Goal: Information Seeking & Learning: Learn about a topic

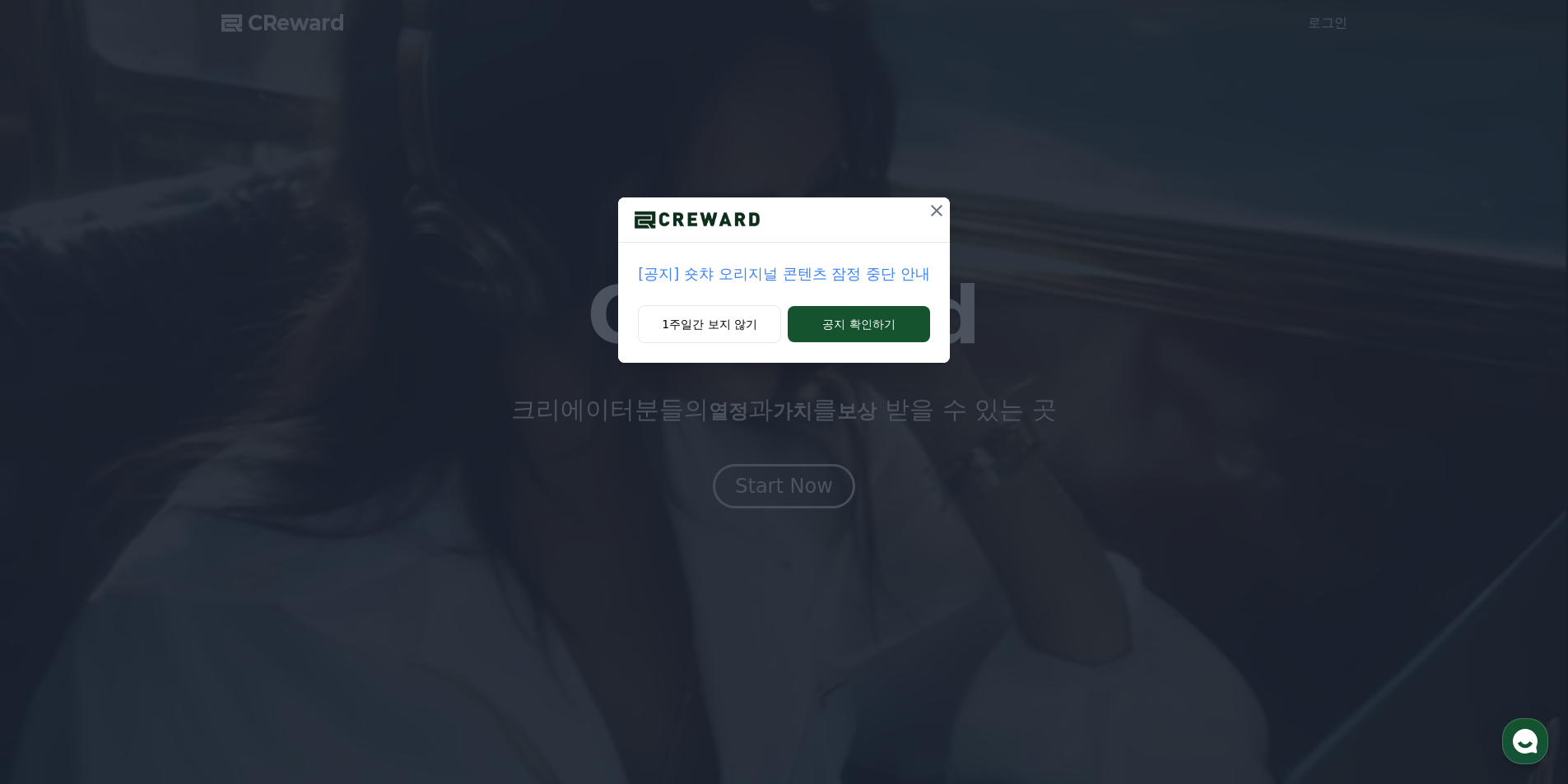
click at [759, 272] on p "[공지] 숏챠 오리지널 콘텐츠 잠정 중단 안내" at bounding box center [784, 274] width 292 height 23
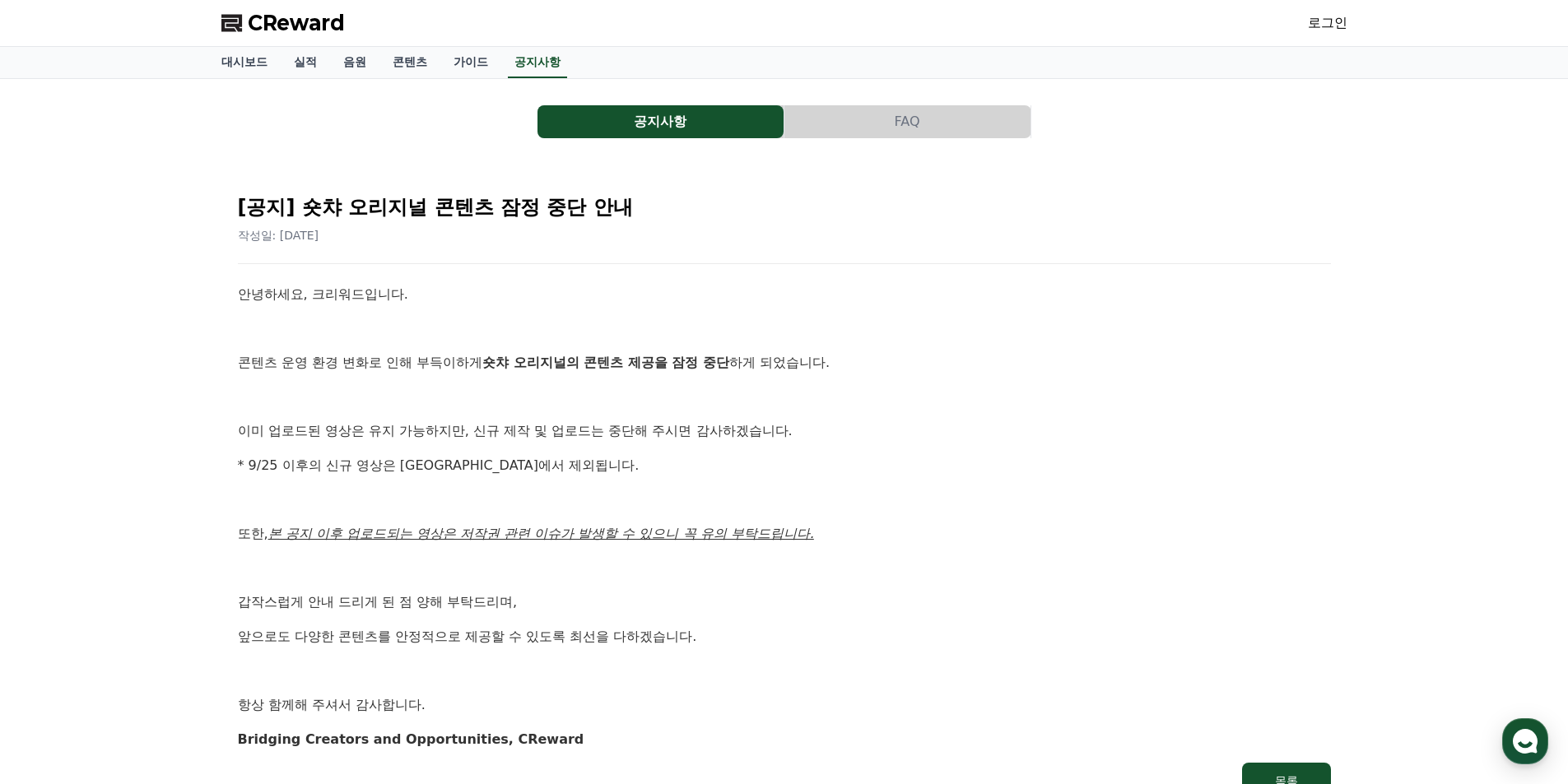
click at [589, 118] on button "공지사항" at bounding box center [660, 121] width 246 height 32
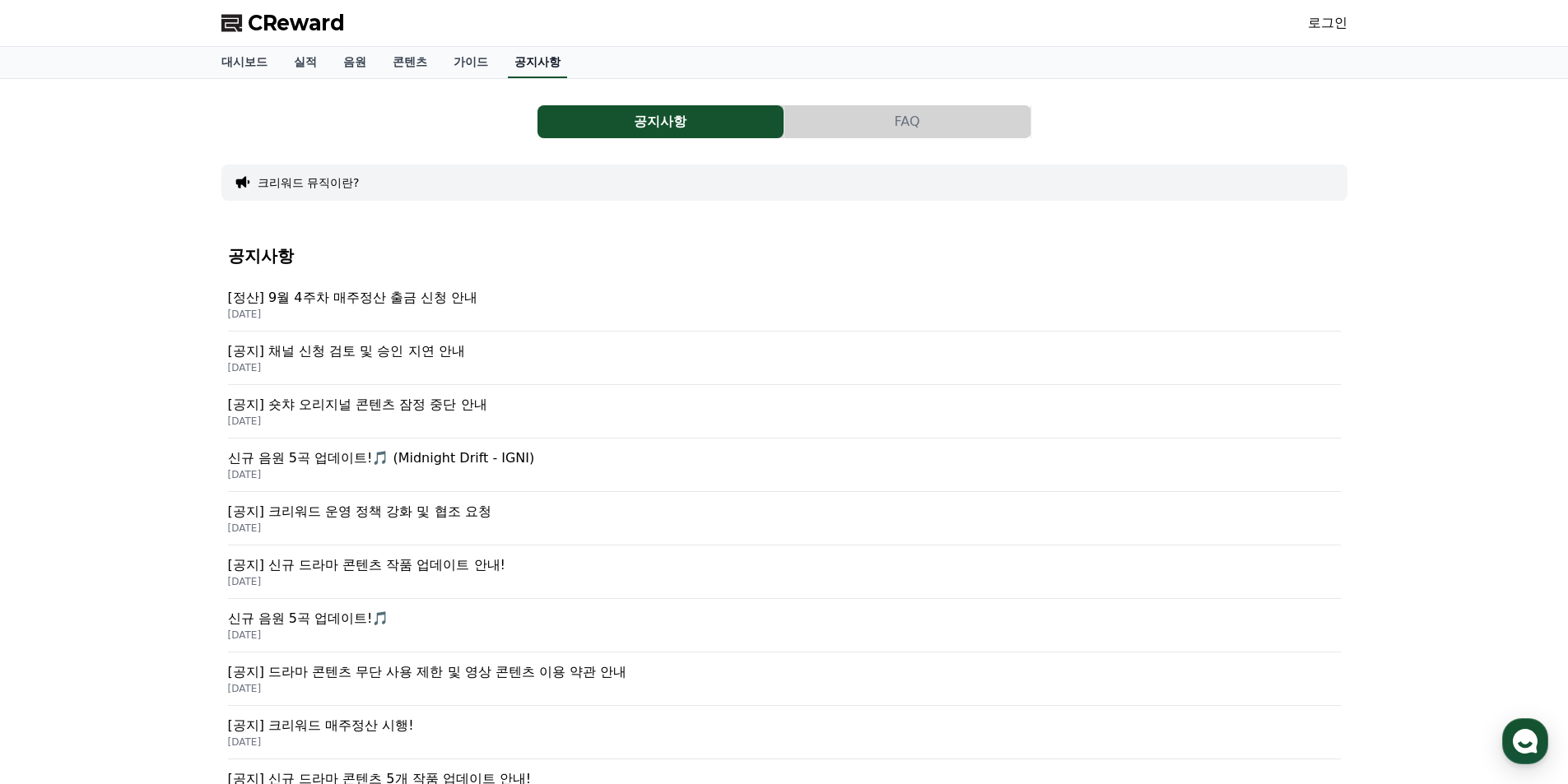
click at [542, 72] on link "공지사항" at bounding box center [537, 62] width 59 height 32
click at [421, 57] on link "콘텐츠" at bounding box center [409, 62] width 61 height 32
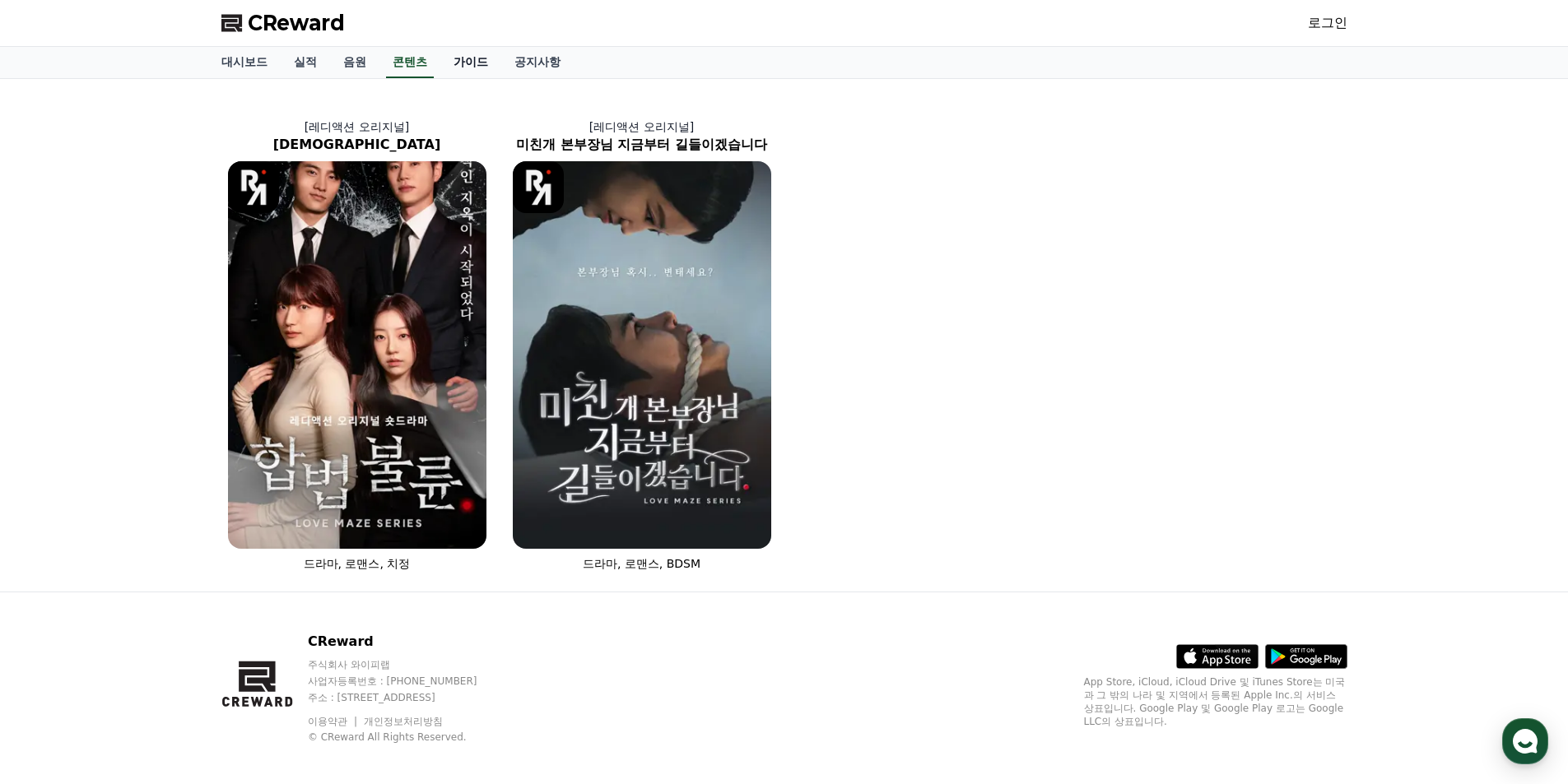
click at [470, 67] on link "가이드" at bounding box center [470, 62] width 61 height 32
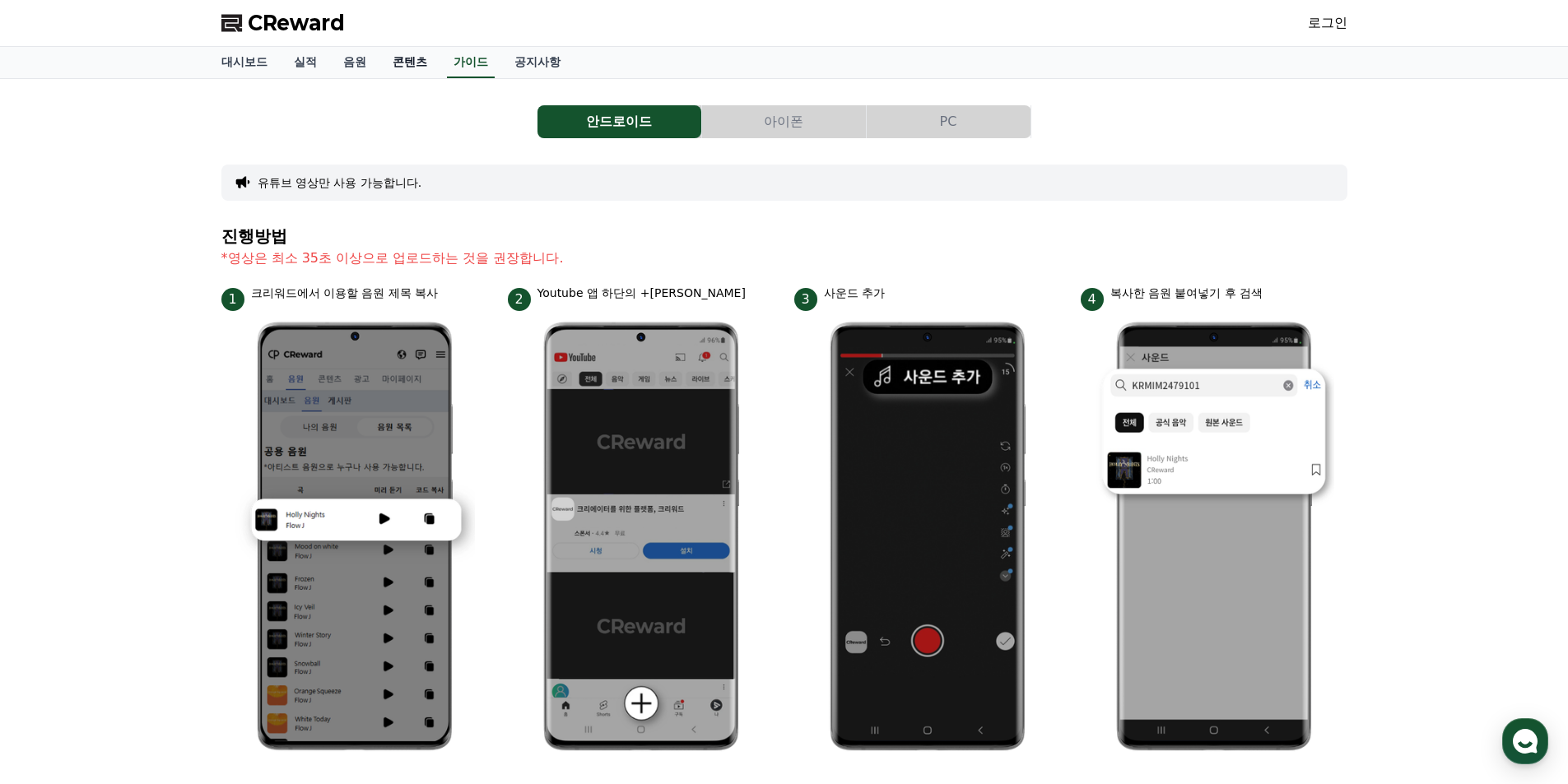
click at [424, 68] on link "콘텐츠" at bounding box center [409, 62] width 61 height 32
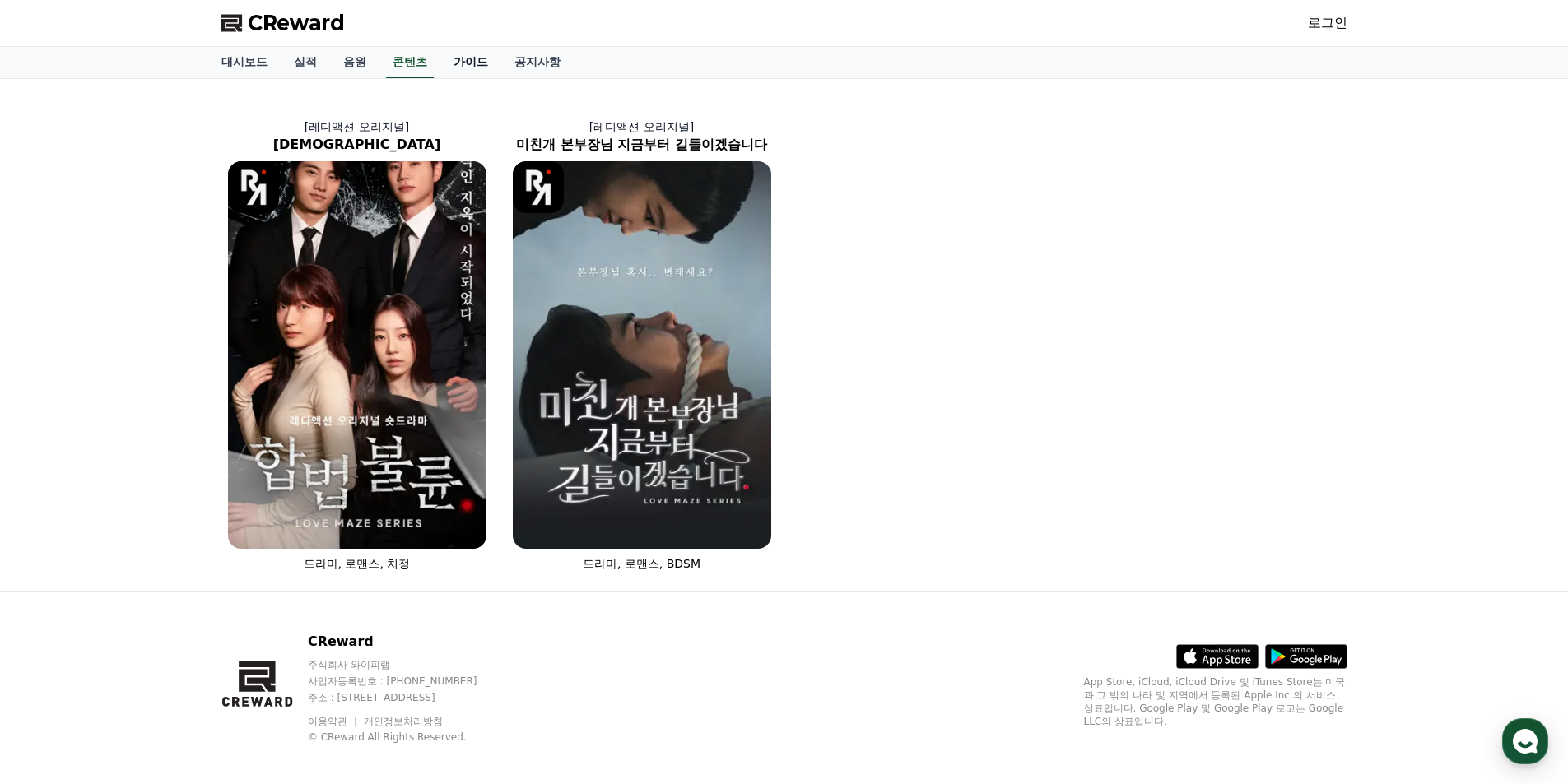
click at [473, 57] on link "가이드" at bounding box center [470, 62] width 61 height 32
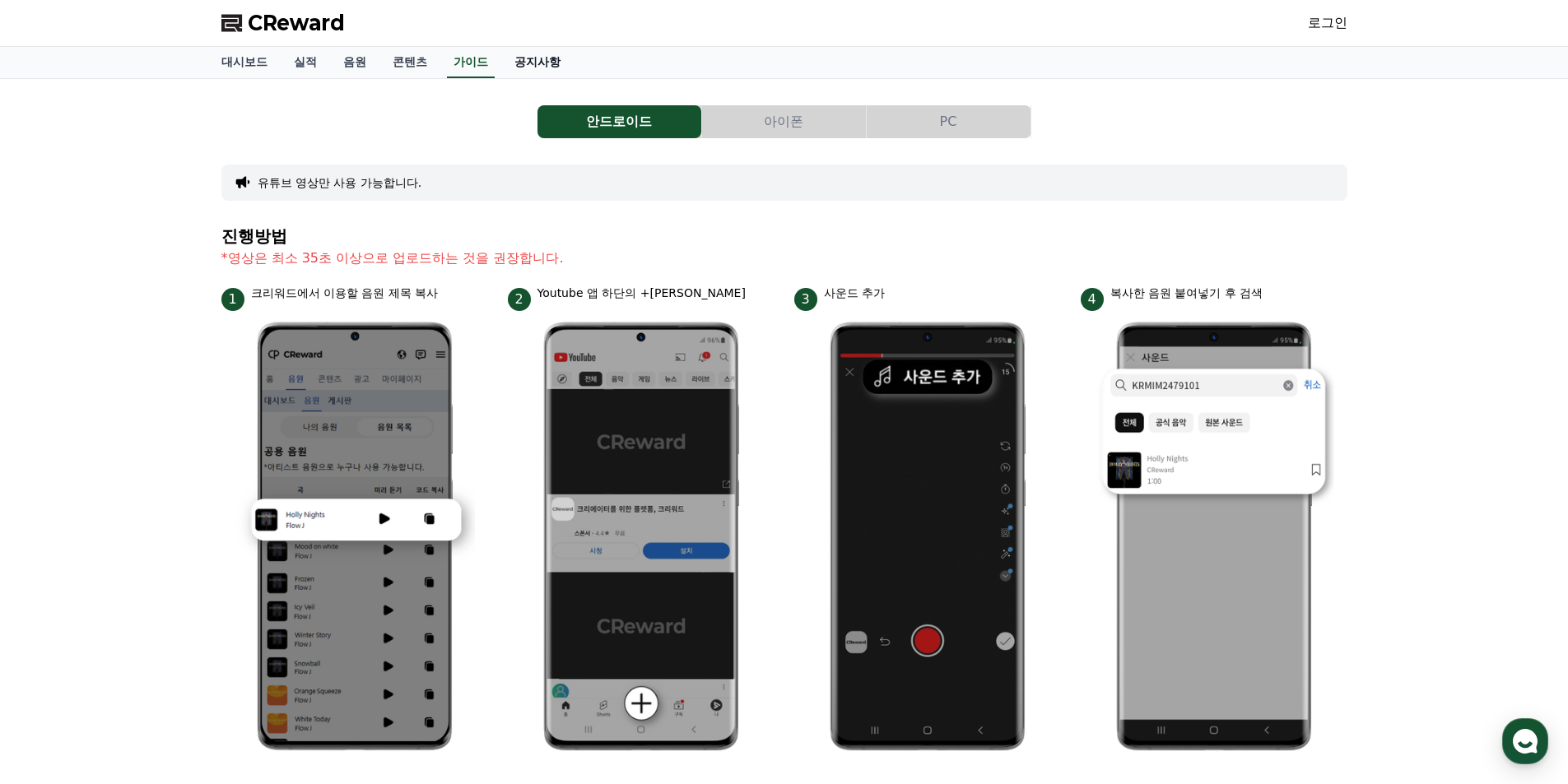
click at [546, 53] on link "공지사항" at bounding box center [537, 62] width 73 height 32
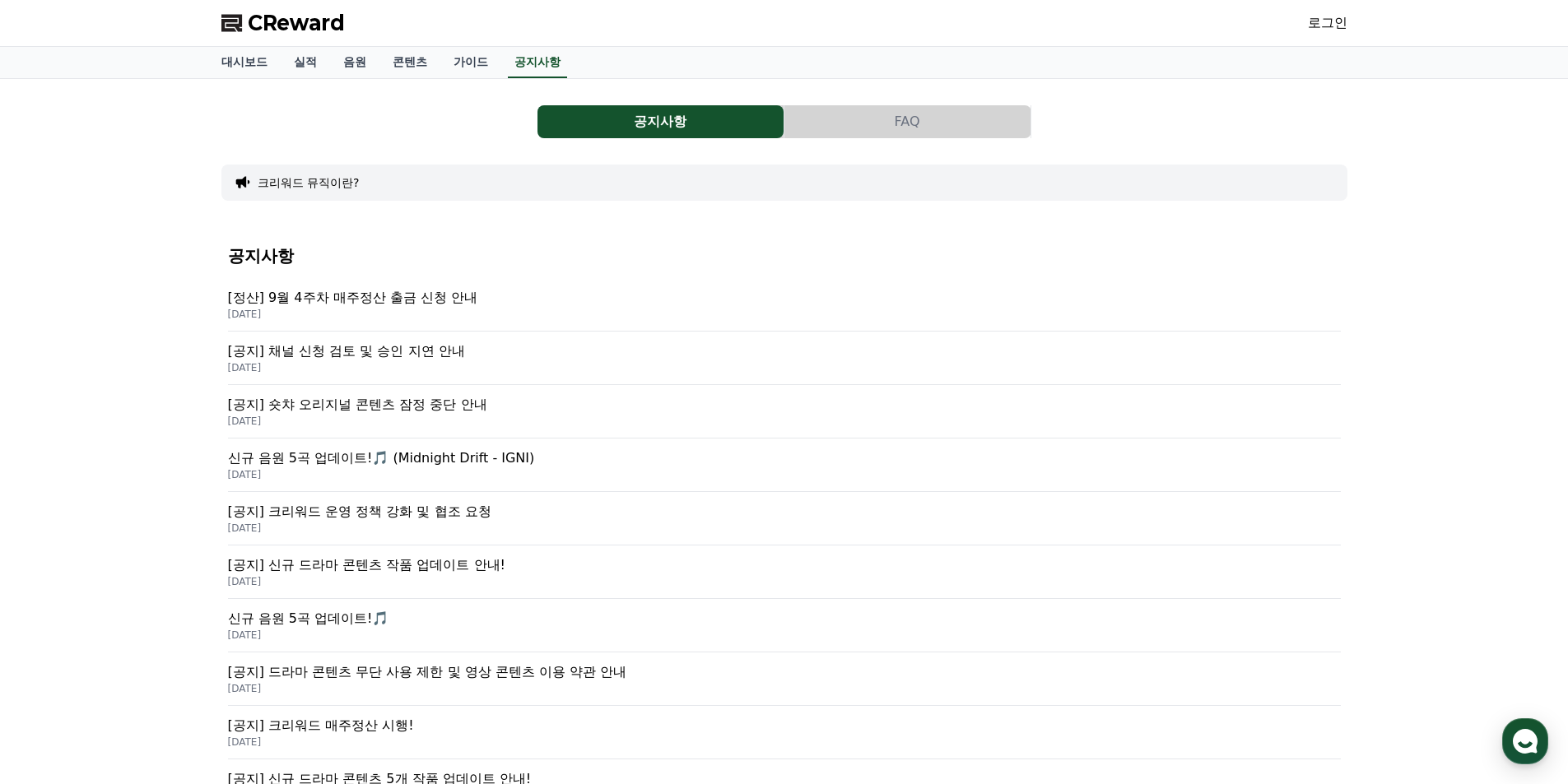
click at [370, 503] on p "[공지] 크리워드 운영 정책 강화 및 협조 요청" at bounding box center [784, 512] width 1113 height 20
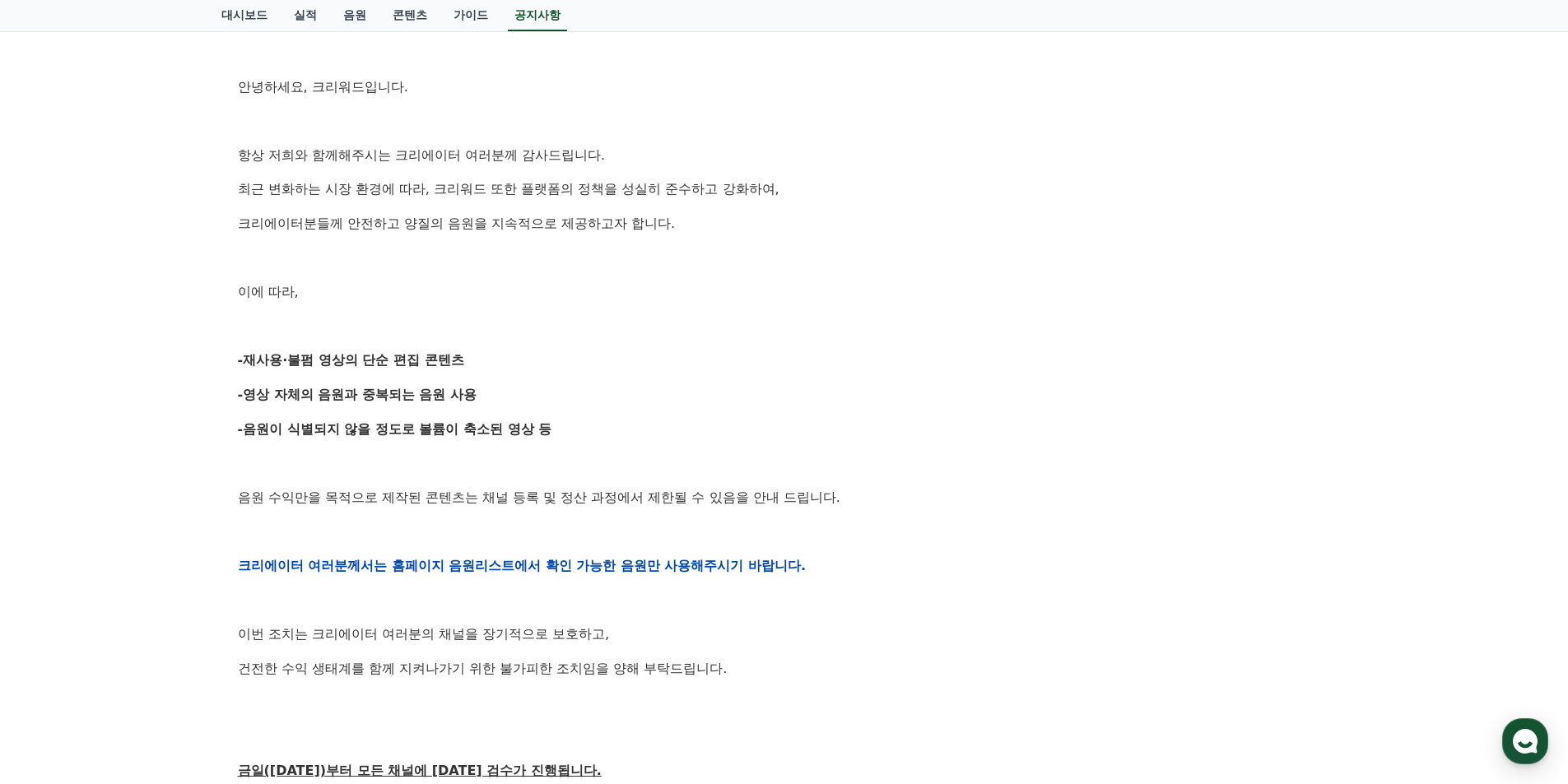
scroll to position [412, 0]
